Goal: Information Seeking & Learning: Learn about a topic

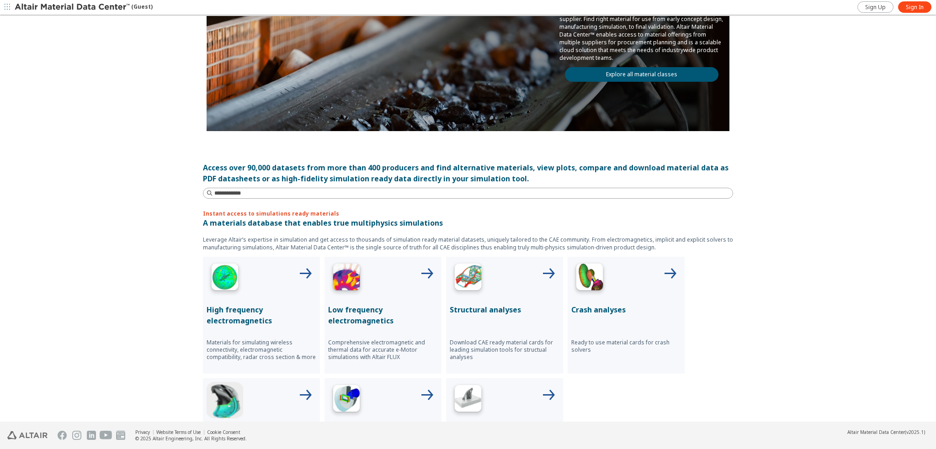
scroll to position [320, 0]
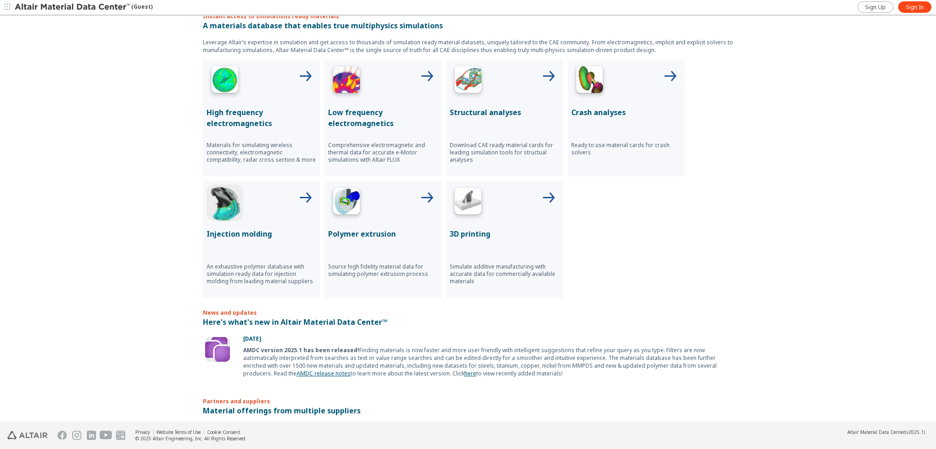
click at [471, 196] on img at bounding box center [468, 203] width 37 height 37
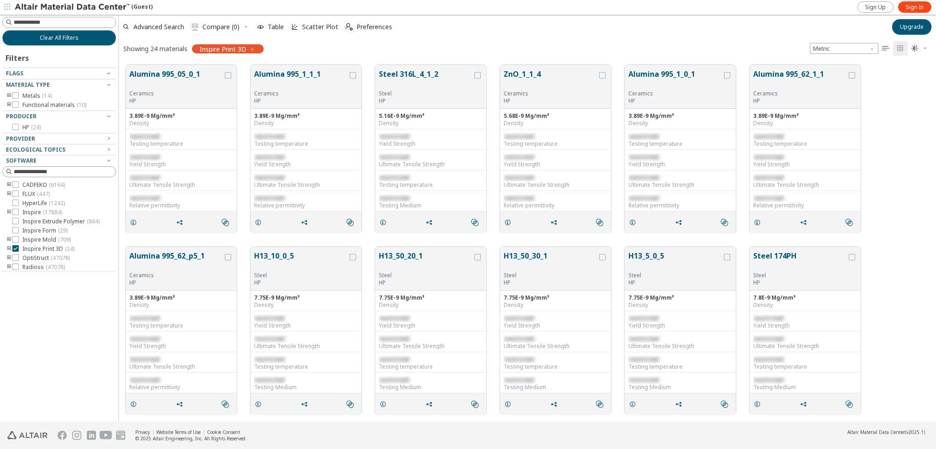
scroll to position [7, 7]
click at [303, 75] on button "Alumina 995_1_1_1" at bounding box center [301, 79] width 94 height 21
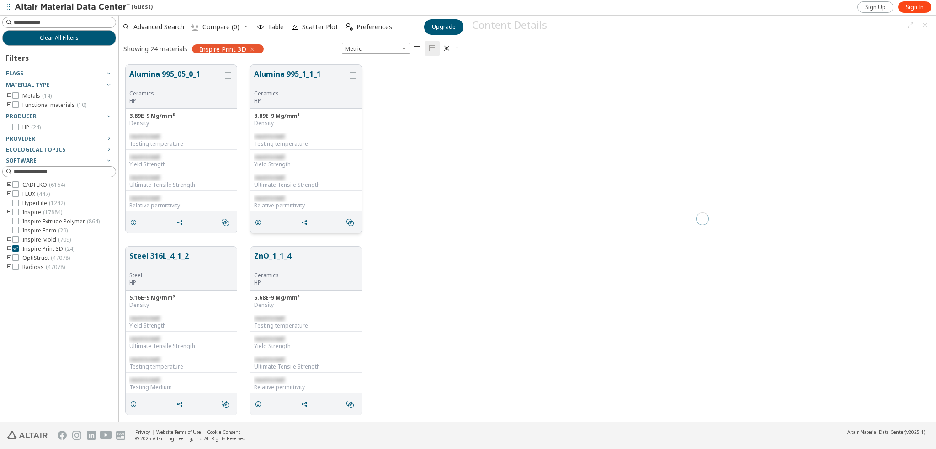
scroll to position [357, 342]
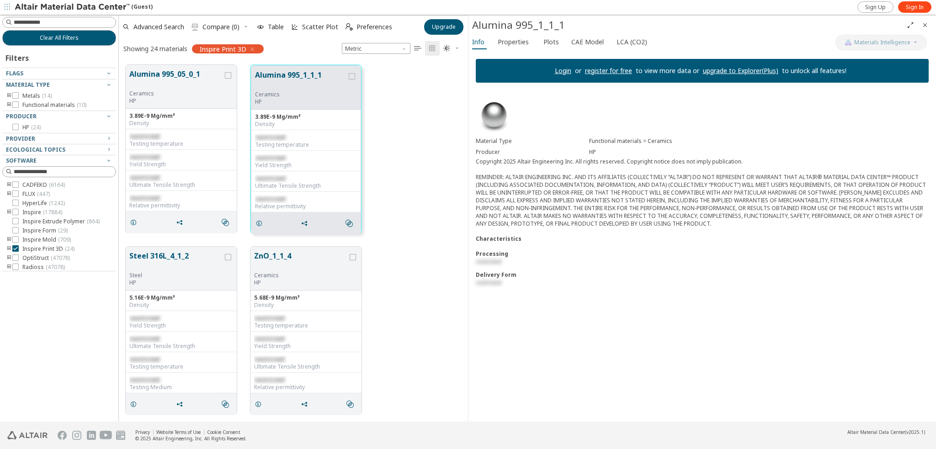
scroll to position [357, 345]
click at [116, 196] on div "Clear All Filters Filters Flags Material Type Metals ( 14 ) Functional material…" at bounding box center [468, 218] width 936 height 407
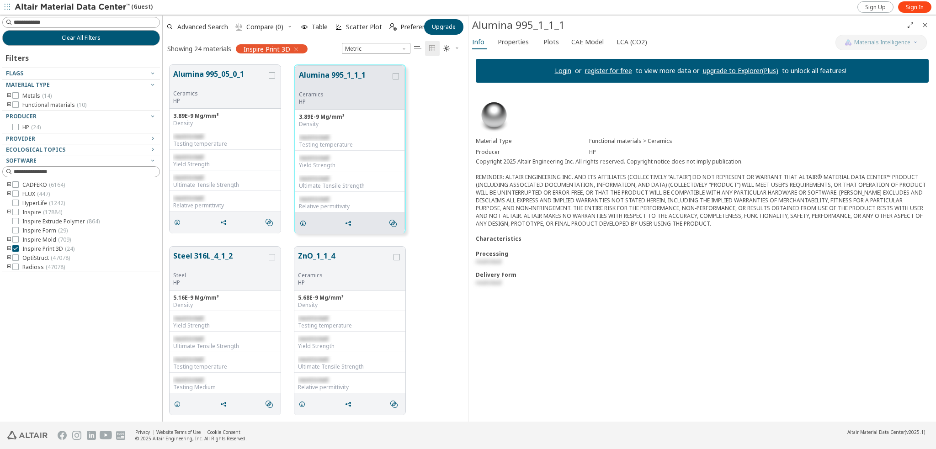
scroll to position [7, 7]
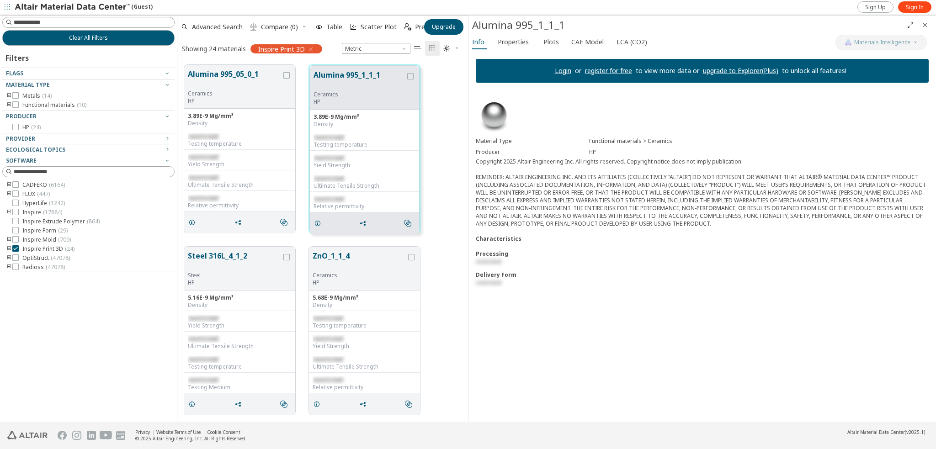
drag, startPoint x: 113, startPoint y: 199, endPoint x: 177, endPoint y: 212, distance: 65.2
click at [177, 212] on div "Clear All Filters Filters Flags Material Type Metals ( 14 ) Functional material…" at bounding box center [468, 218] width 936 height 407
click at [11, 95] on icon "toogle group" at bounding box center [9, 95] width 6 height 7
click at [8, 95] on icon "toogle group" at bounding box center [9, 95] width 6 height 7
click at [8, 107] on div at bounding box center [86, 108] width 168 height 5
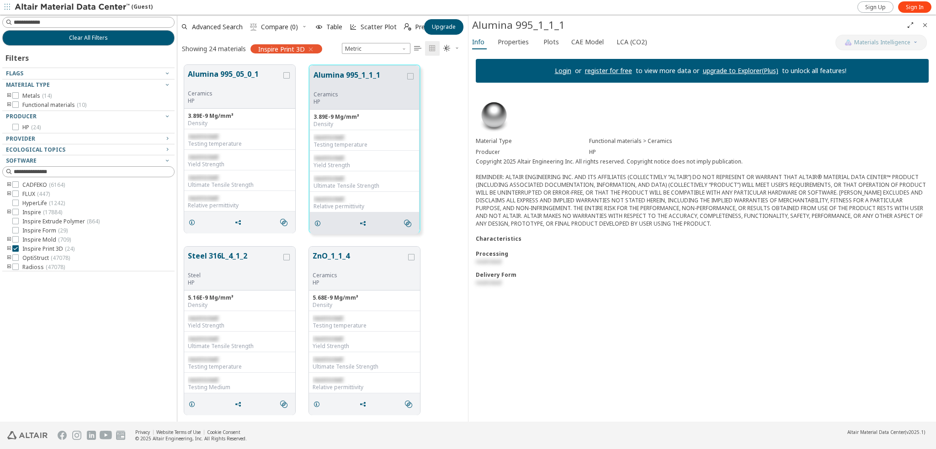
click at [8, 104] on icon "toogle group" at bounding box center [9, 104] width 6 height 7
